Goal: Find specific page/section: Find specific page/section

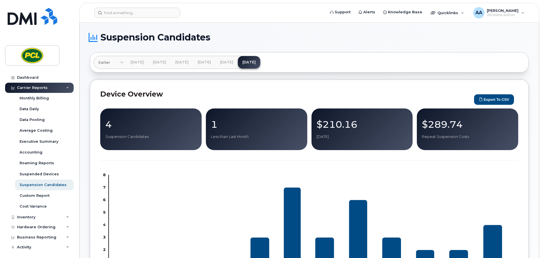
scroll to position [289, 0]
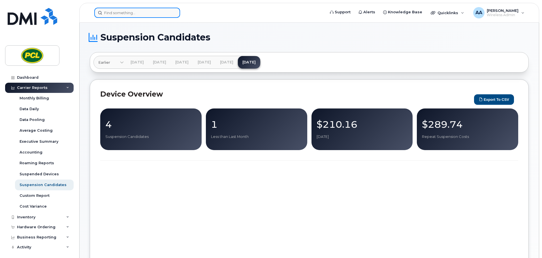
click at [117, 12] on input at bounding box center [137, 13] width 86 height 10
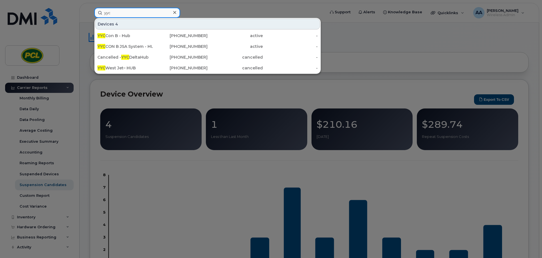
drag, startPoint x: 92, startPoint y: 13, endPoint x: 81, endPoint y: 14, distance: 10.5
click at [90, 14] on div "yyc Devices 4 YYC Con B - Hub 587-586-8059 active - YYC CON B JSA System - HUB …" at bounding box center [208, 13] width 236 height 10
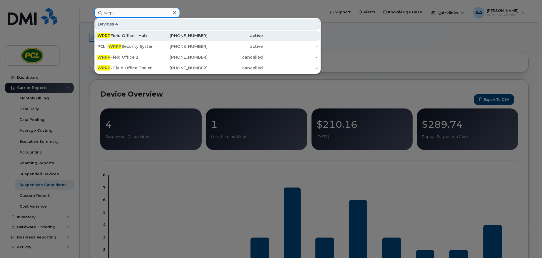
type input "wrrp"
click at [109, 35] on span "WRRP" at bounding box center [103, 35] width 13 height 5
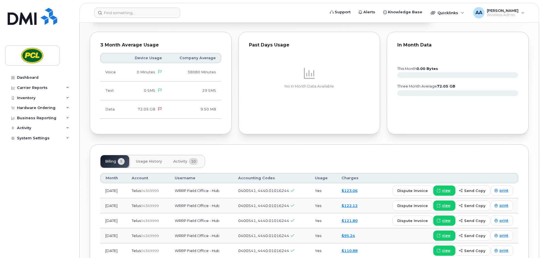
scroll to position [283, 0]
